Goal: Navigation & Orientation: Find specific page/section

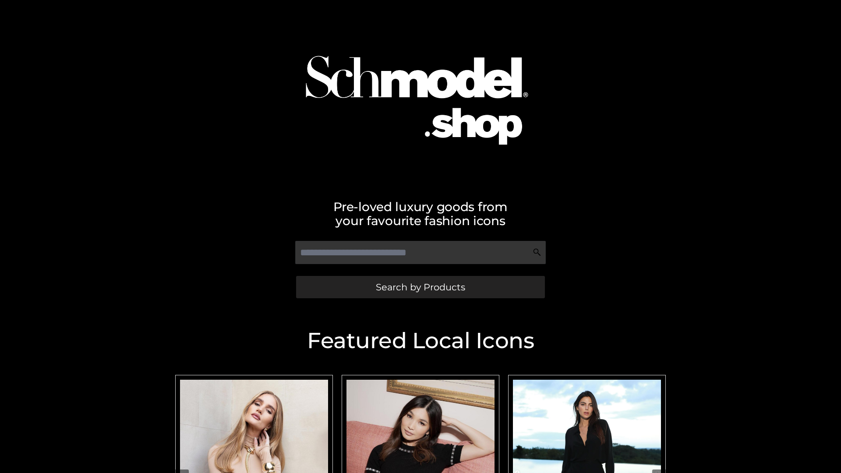
click at [420, 287] on span "Search by Products" at bounding box center [420, 286] width 89 height 9
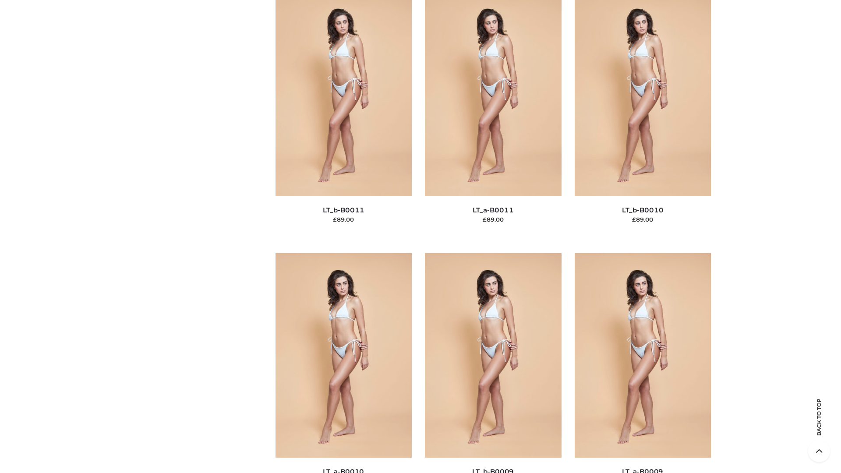
scroll to position [3932, 0]
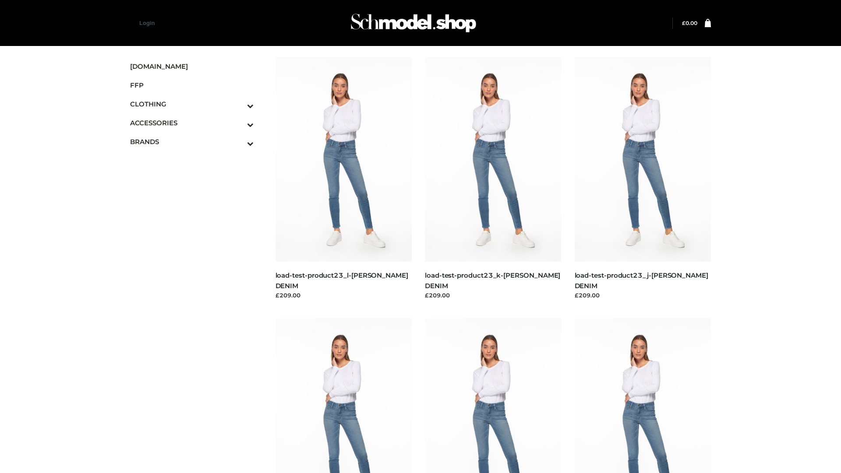
scroll to position [768, 0]
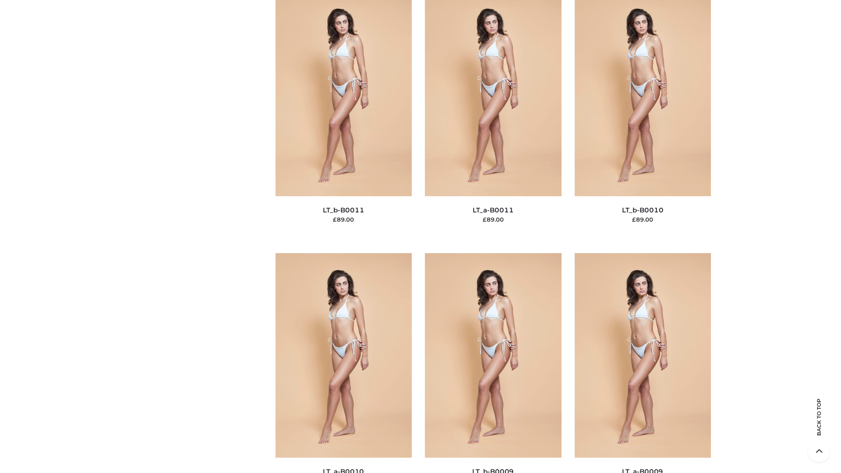
scroll to position [3932, 0]
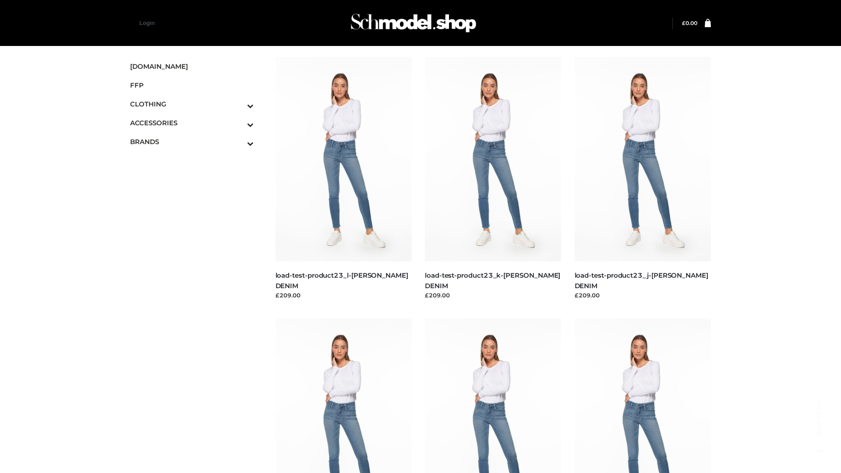
scroll to position [768, 0]
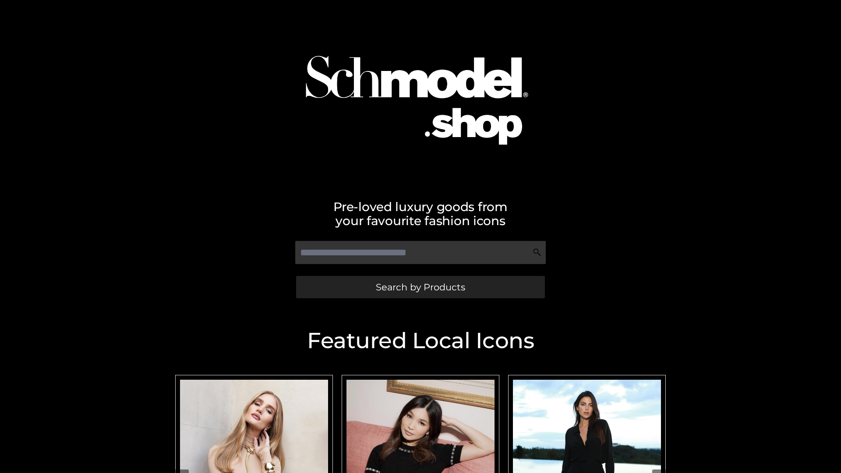
click at [420, 287] on span "Search by Products" at bounding box center [420, 286] width 89 height 9
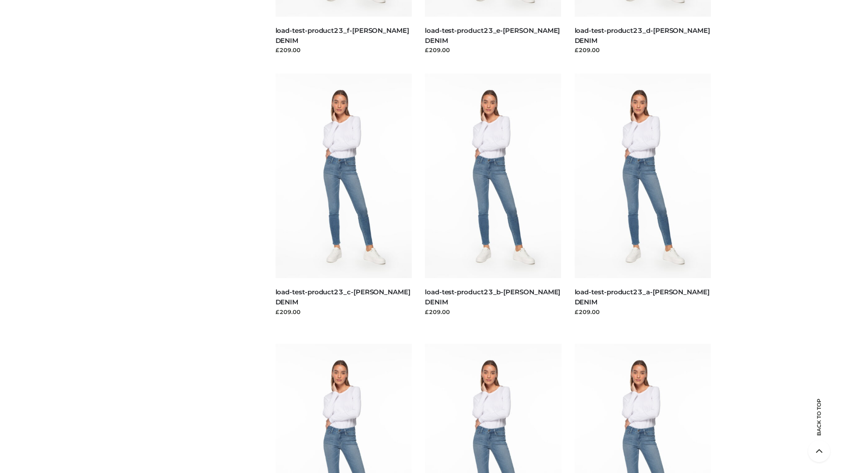
scroll to position [1823, 0]
